Goal: Task Accomplishment & Management: Use online tool/utility

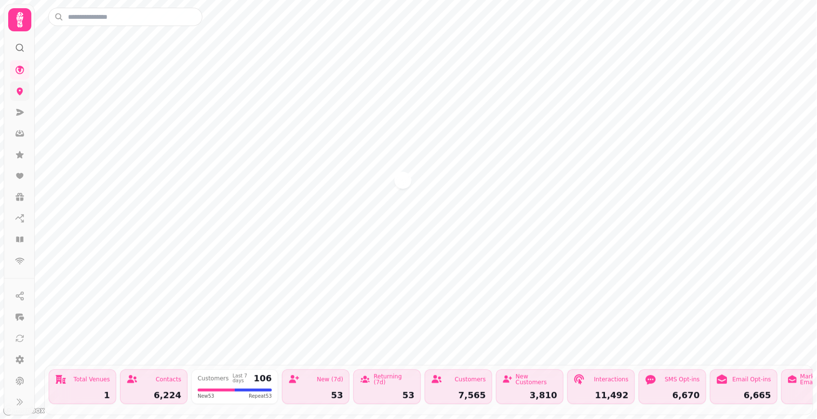
click at [18, 91] on icon at bounding box center [20, 92] width 6 height 8
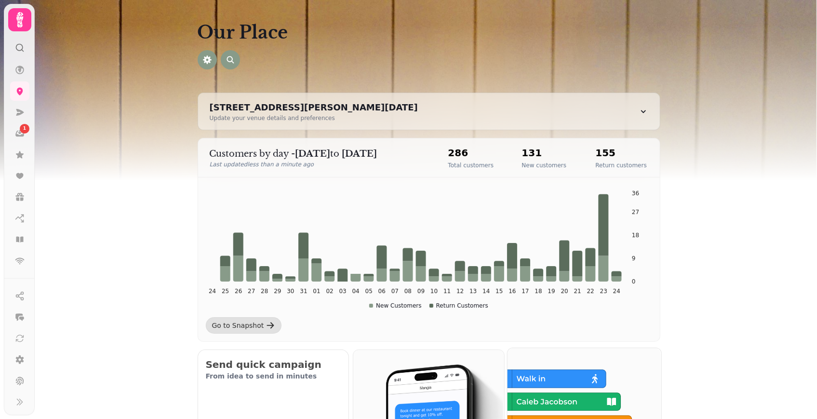
click at [552, 356] on img at bounding box center [583, 424] width 154 height 154
drag, startPoint x: 552, startPoint y: 356, endPoint x: 423, endPoint y: 257, distance: 162.2
click at [552, 356] on img at bounding box center [583, 424] width 151 height 151
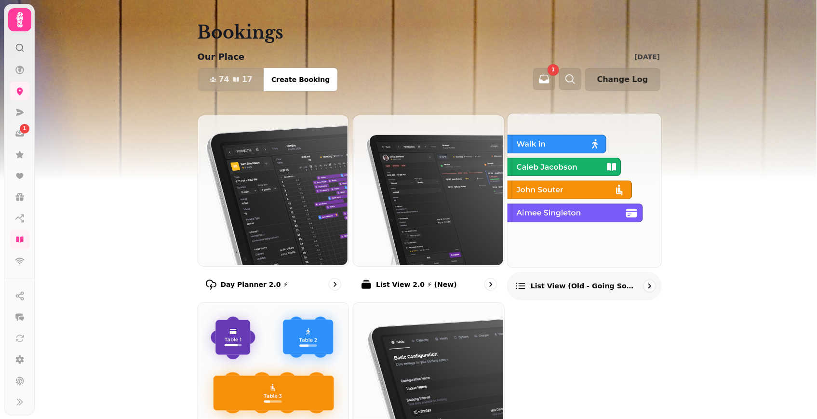
click at [577, 202] on img at bounding box center [583, 189] width 154 height 154
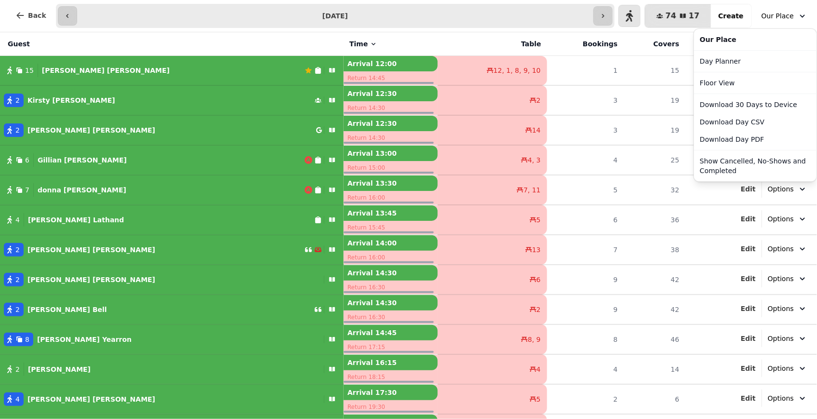
click at [785, 12] on span "Our Place" at bounding box center [777, 16] width 32 height 10
click at [778, 67] on link "Day Planner" at bounding box center [755, 61] width 119 height 17
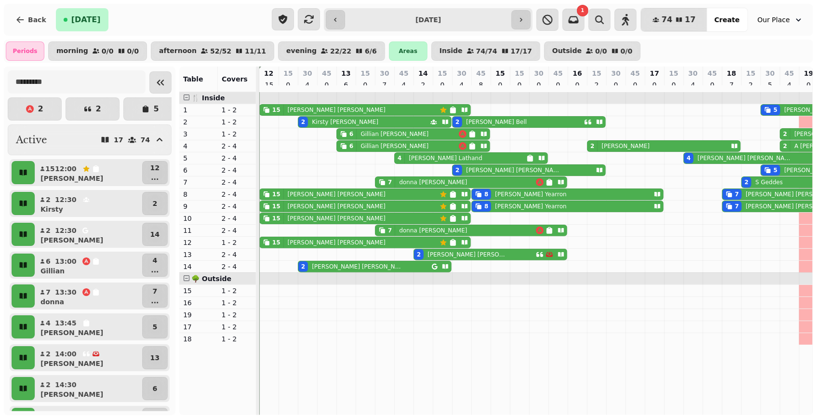
click at [155, 85] on icon "Collapse sidebar" at bounding box center [161, 83] width 12 height 12
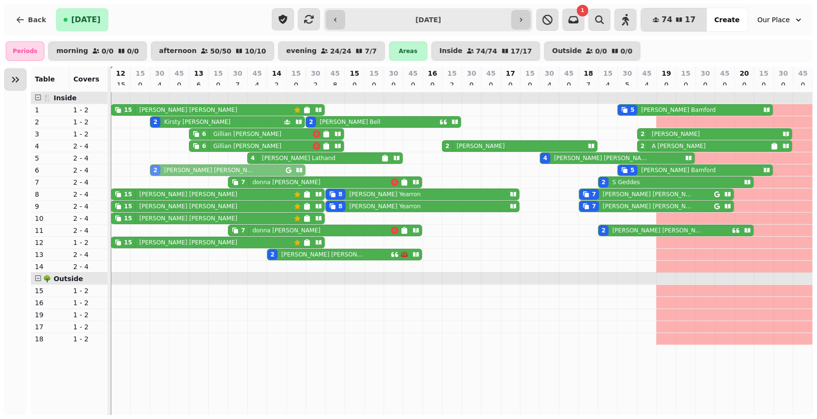
drag, startPoint x: 154, startPoint y: 272, endPoint x: 162, endPoint y: 180, distance: 92.0
click at [162, 179] on tbody "15 [PERSON_NAME] 5 [PERSON_NAME] 2 [PERSON_NAME] 2 [PERSON_NAME] 6 [PERSON_NAME…" at bounding box center [461, 218] width 701 height 252
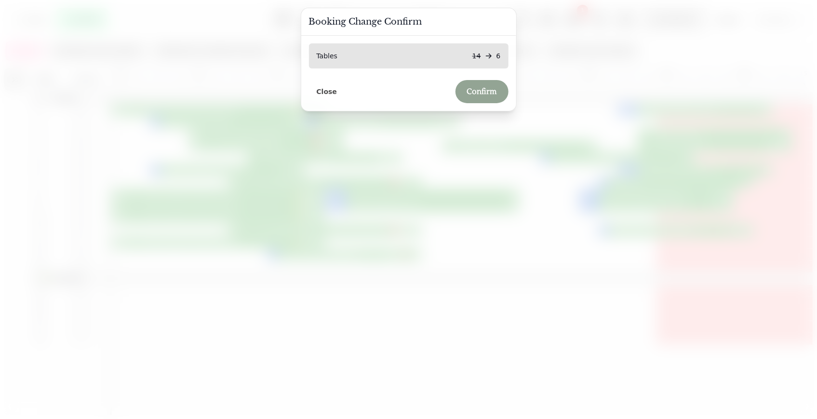
click at [475, 89] on span "Confirm" at bounding box center [482, 92] width 30 height 8
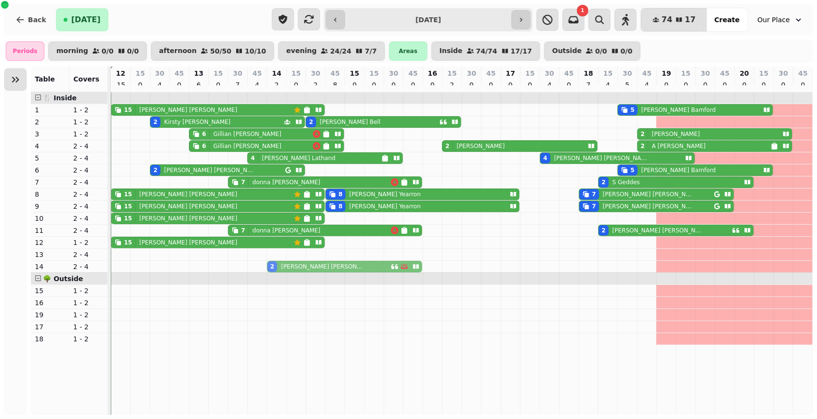
drag, startPoint x: 273, startPoint y: 259, endPoint x: 274, endPoint y: 278, distance: 18.8
click at [272, 275] on tbody "15 [PERSON_NAME] 5 [PERSON_NAME] 2 [PERSON_NAME] 2 [PERSON_NAME] 6 [PERSON_NAME…" at bounding box center [461, 218] width 701 height 252
